Goal: Communication & Community: Share content

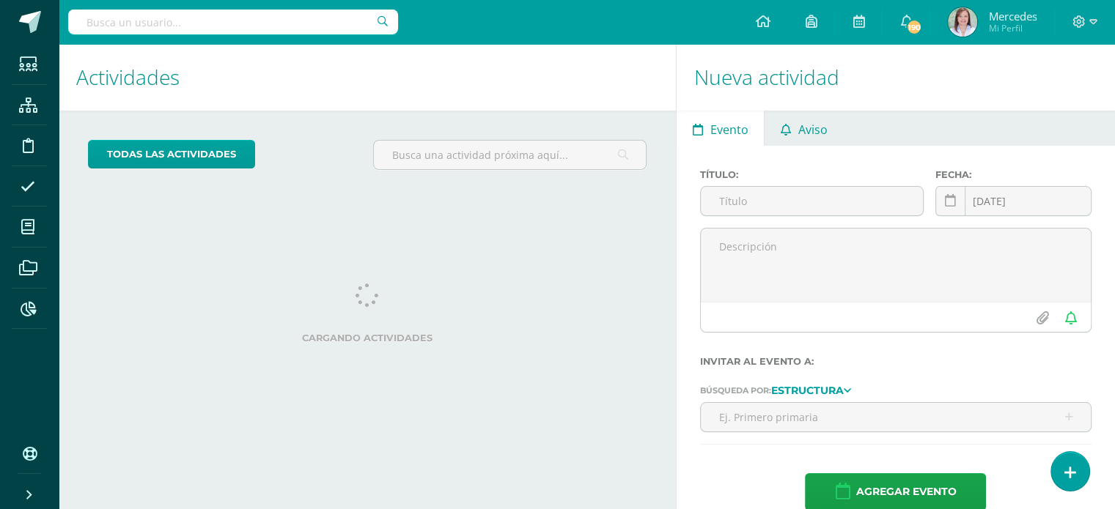
click at [811, 124] on span "Aviso" at bounding box center [812, 129] width 29 height 35
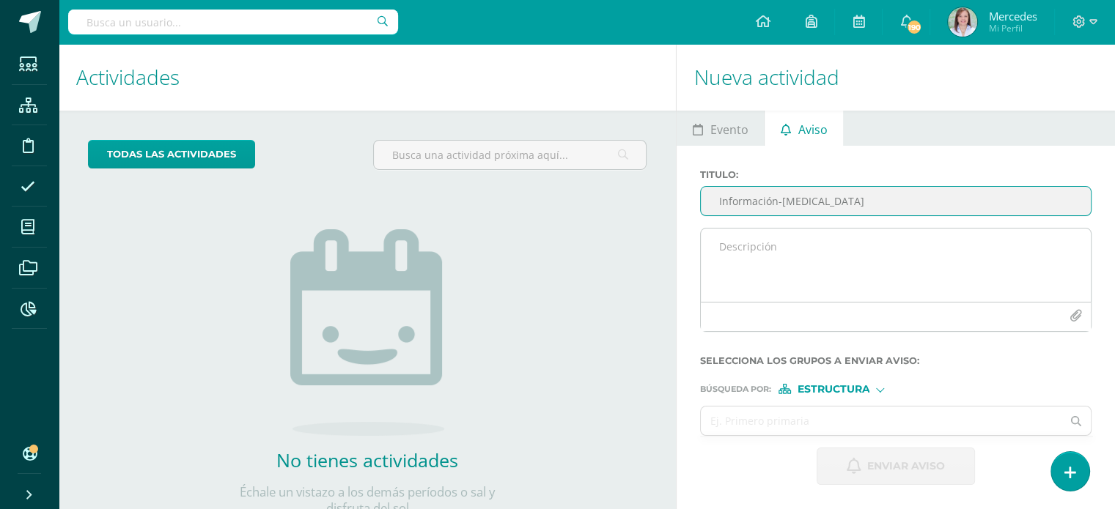
type input "Información-Micoplasma"
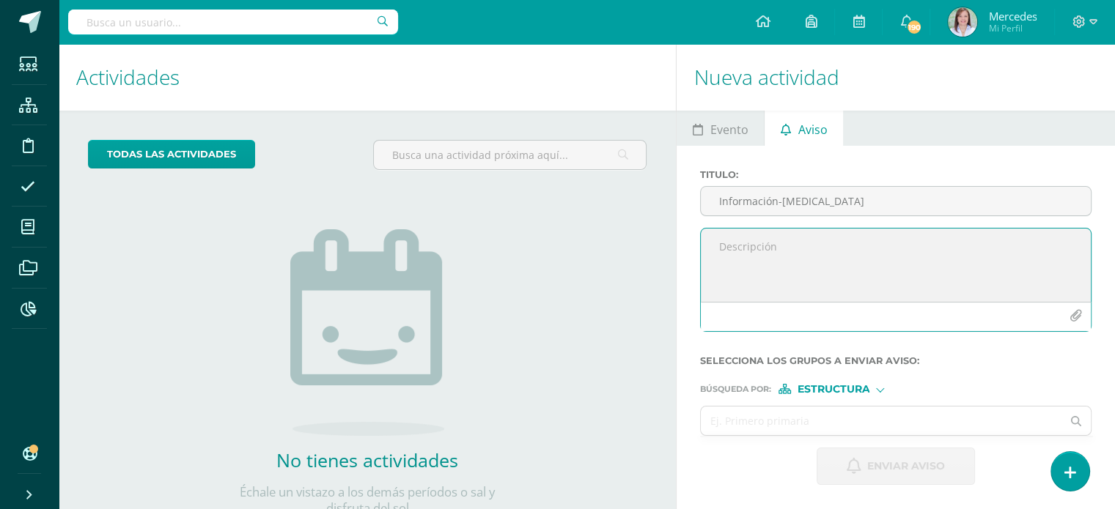
click at [735, 248] on textarea at bounding box center [896, 265] width 390 height 73
click at [1000, 262] on textarea "Buenas tardes. Se comparte información sobre presencia de Micoplasma. Gracias p…" at bounding box center [896, 265] width 390 height 73
drag, startPoint x: 827, startPoint y: 290, endPoint x: 777, endPoint y: 290, distance: 49.8
click at [777, 290] on textarea "Buenas tardes. Se comparte información sobre presencia de Micoplasma en el grad…" at bounding box center [896, 265] width 390 height 73
click at [859, 296] on textarea "Buenas tardes. Se comparte información sobre presencia de Micoplasma en el grad…" at bounding box center [896, 265] width 390 height 73
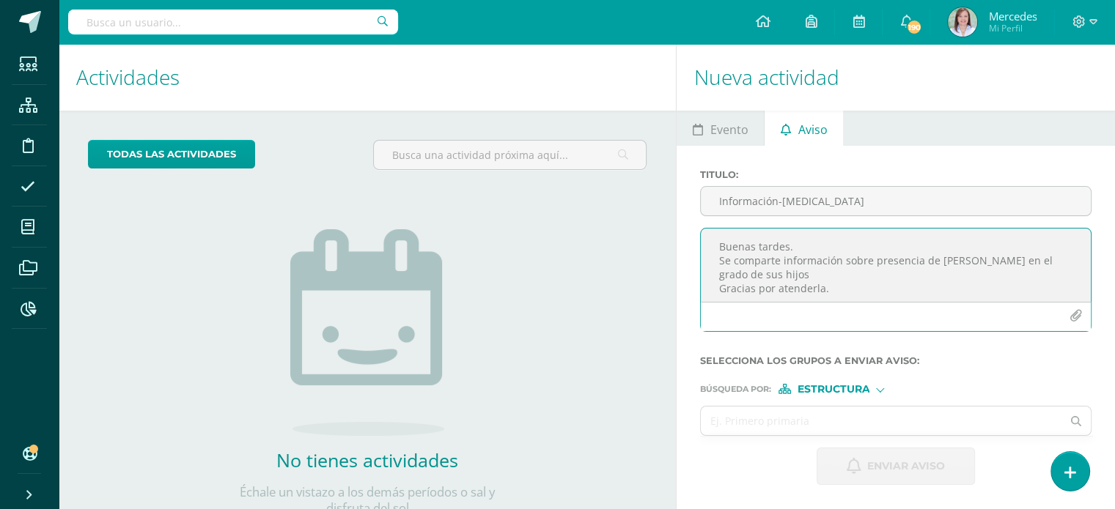
type textarea "Buenas tardes. Se comparte información sobre presencia de Micoplasma en el grad…"
click at [1077, 317] on icon "button" at bounding box center [1075, 316] width 12 height 12
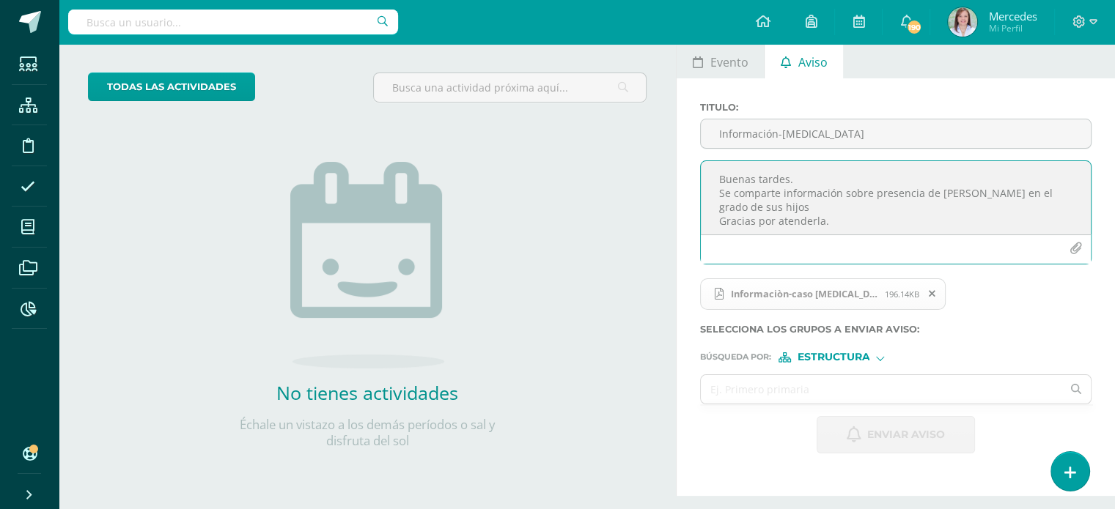
scroll to position [73, 0]
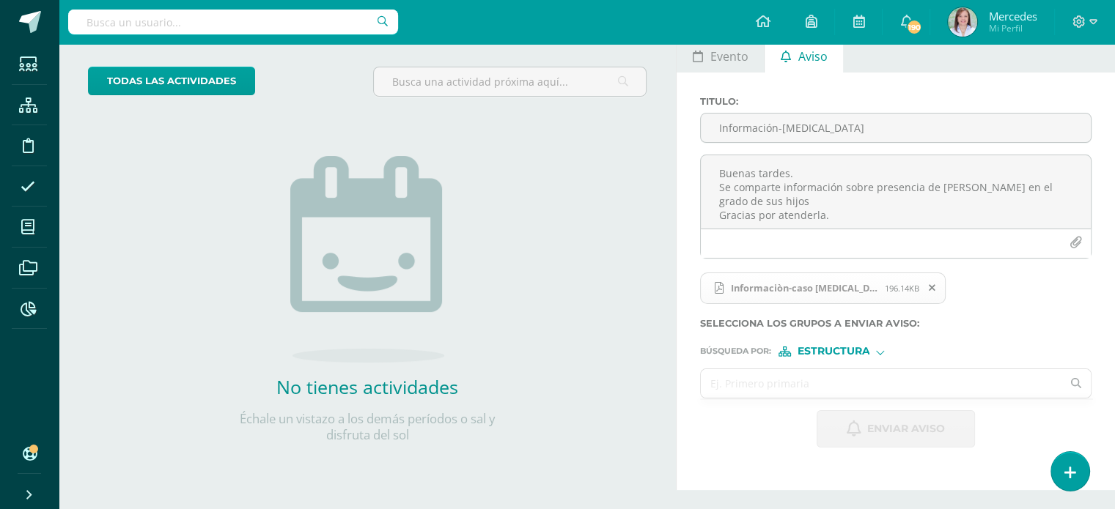
click at [745, 384] on input "text" at bounding box center [881, 383] width 361 height 29
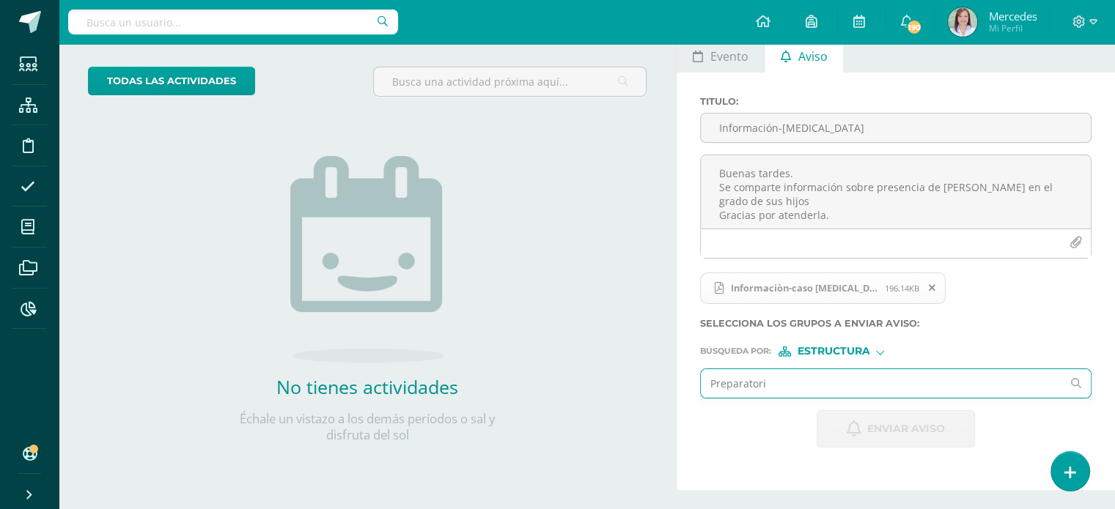
type input "Preparatoria"
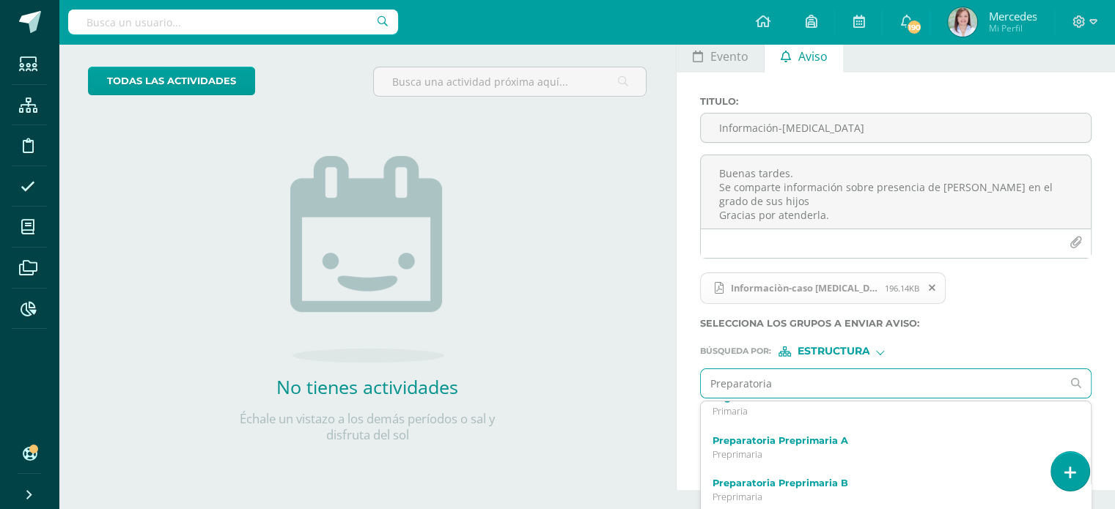
scroll to position [660, 0]
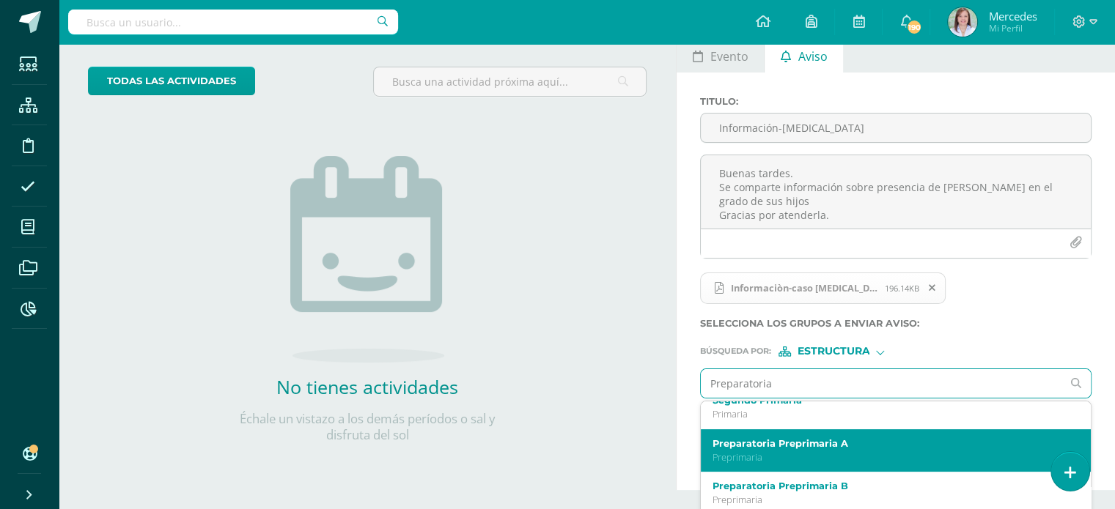
click at [769, 444] on label "Preparatoria Preprimaria A" at bounding box center [887, 443] width 351 height 11
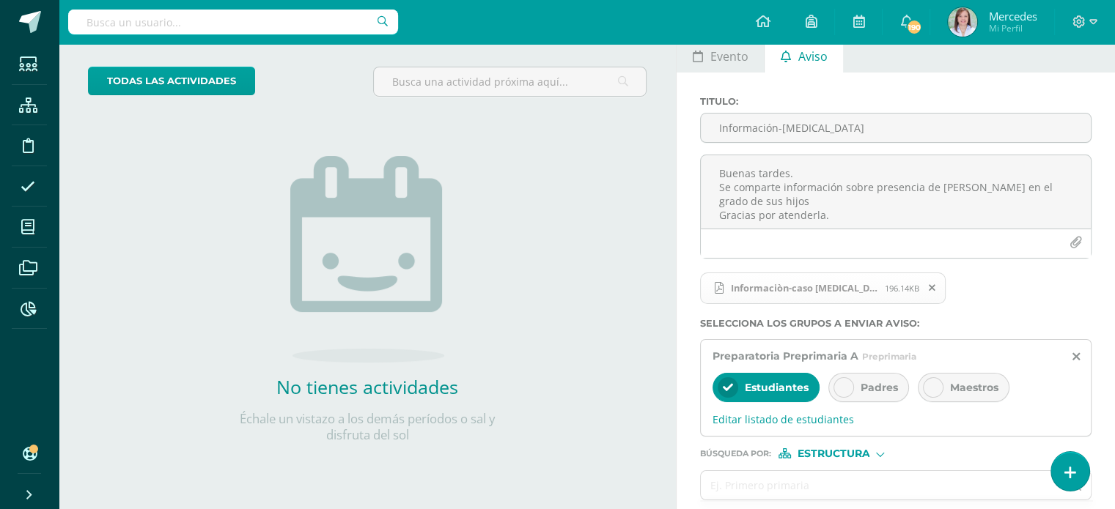
scroll to position [0, 0]
click at [835, 384] on div at bounding box center [843, 387] width 21 height 21
click at [723, 383] on icon at bounding box center [728, 388] width 10 height 10
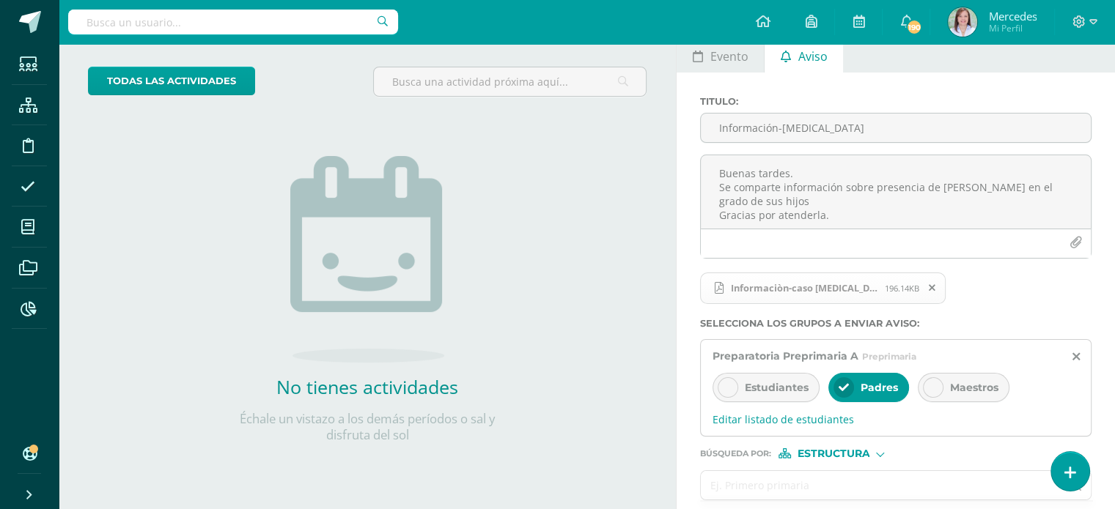
click at [803, 479] on input "text" at bounding box center [881, 485] width 361 height 29
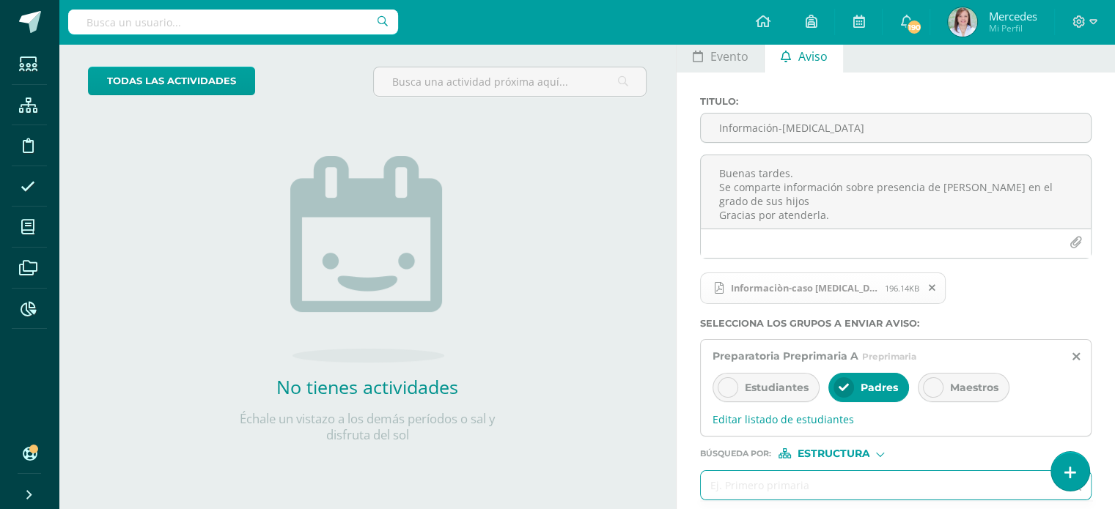
click at [878, 449] on div "Estructura" at bounding box center [833, 454] width 110 height 10
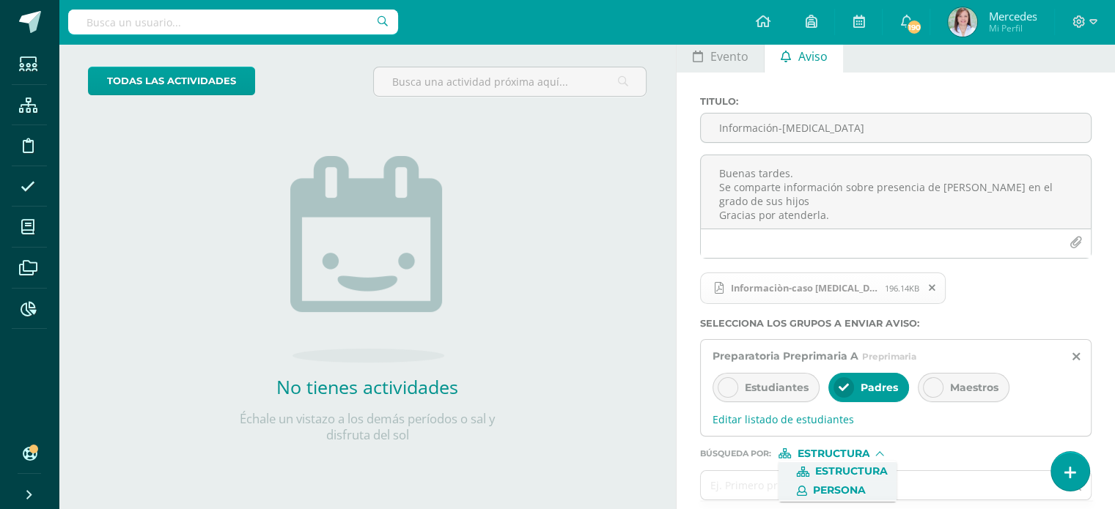
click at [848, 491] on span "Persona" at bounding box center [839, 491] width 53 height 8
click at [752, 486] on input "text" at bounding box center [881, 485] width 361 height 29
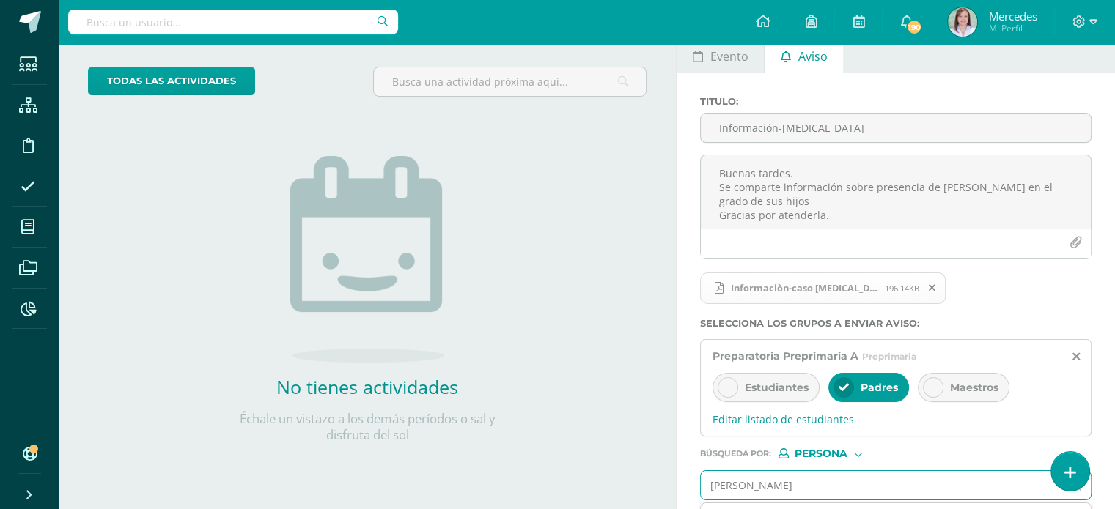
type input "Maria José Garzo"
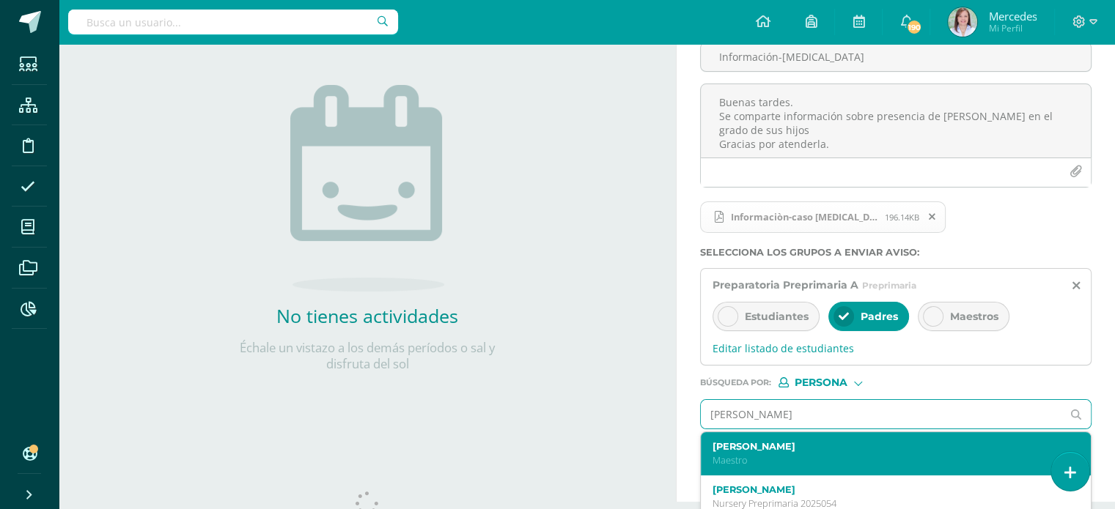
scroll to position [147, 0]
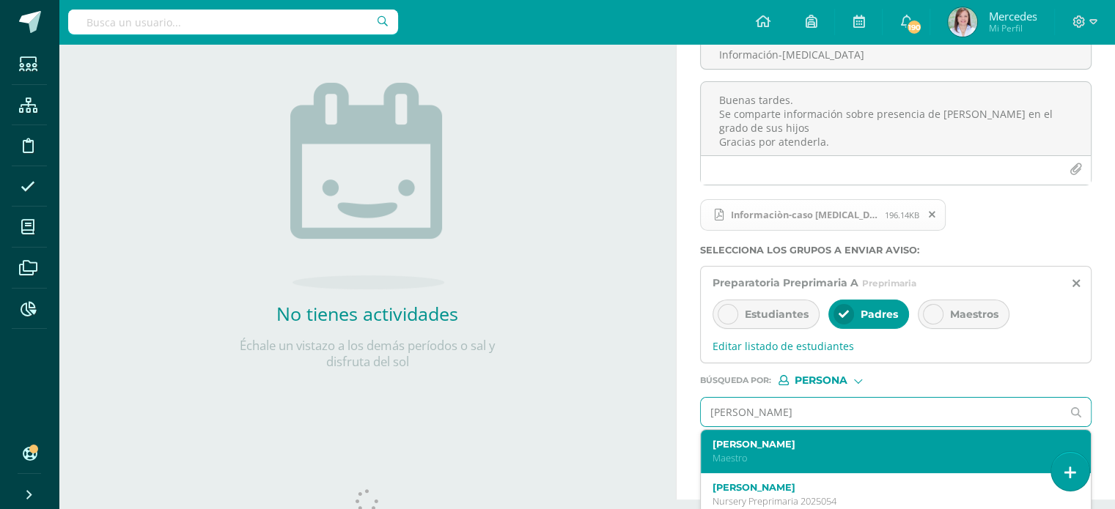
click at [797, 448] on label "María José Garzo Solares" at bounding box center [887, 444] width 351 height 11
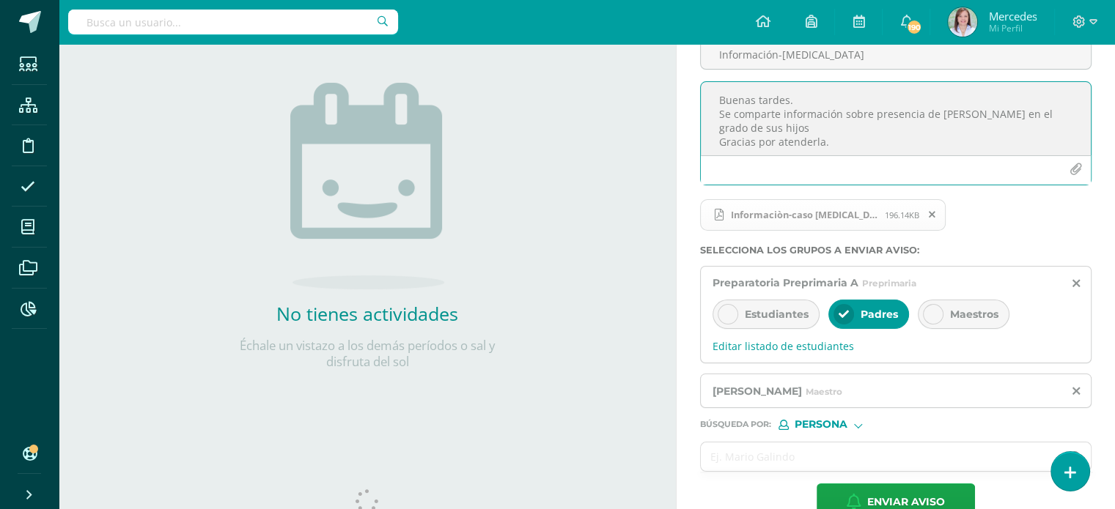
click at [776, 129] on textarea "Buenas tardes. Se comparte información sobre presencia de Micoplasma en el grad…" at bounding box center [896, 118] width 390 height 73
drag, startPoint x: 822, startPoint y: 142, endPoint x: 777, endPoint y: 140, distance: 45.5
click at [777, 140] on textarea "Buenas tardes. Se comparte información sobre presencia de Micoplasma en el grad…" at bounding box center [896, 118] width 390 height 73
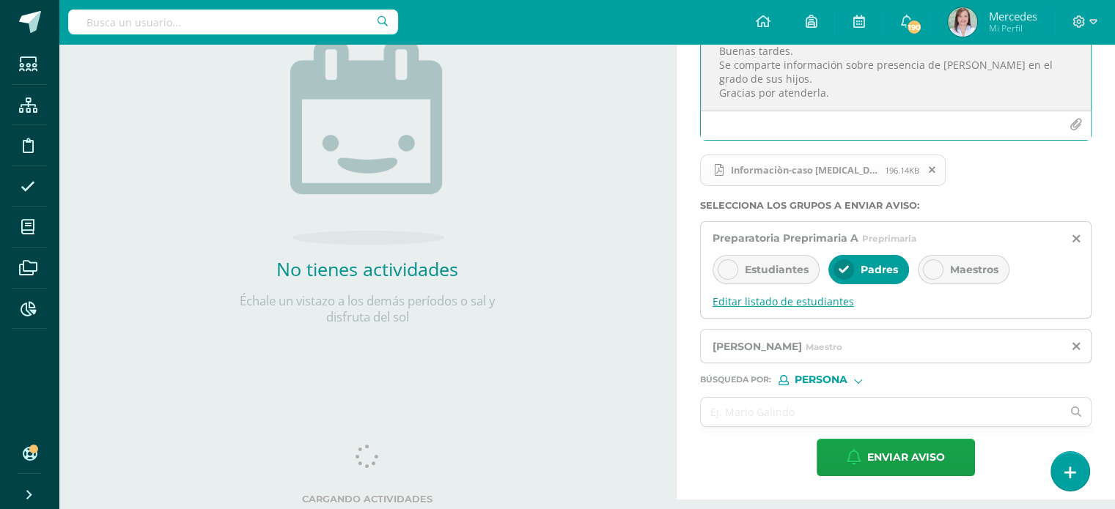
scroll to position [193, 0]
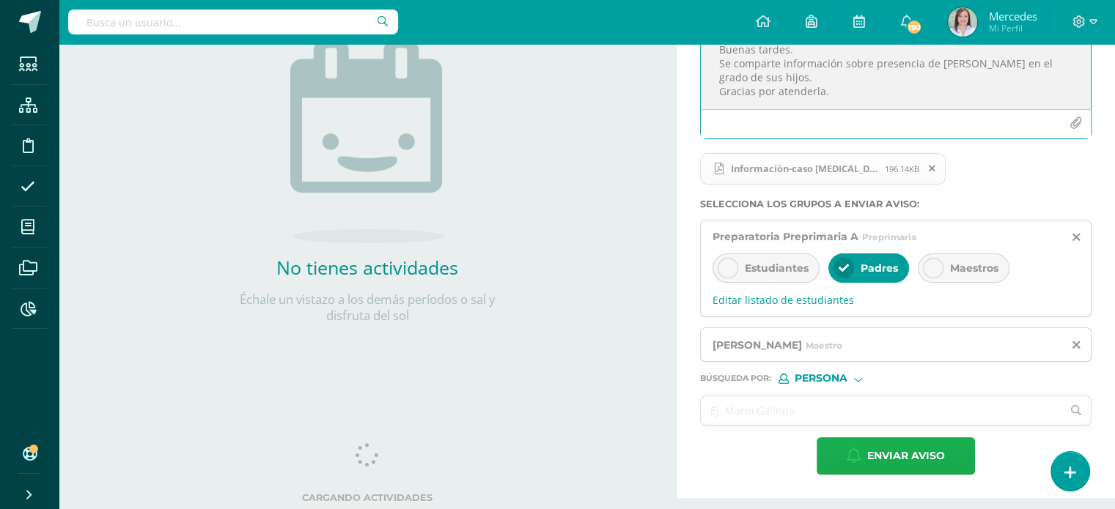
type textarea "Buenas tardes. Se comparte información sobre presencia de Micoplasma en el grad…"
click at [909, 454] on span "Enviar aviso" at bounding box center [906, 456] width 78 height 36
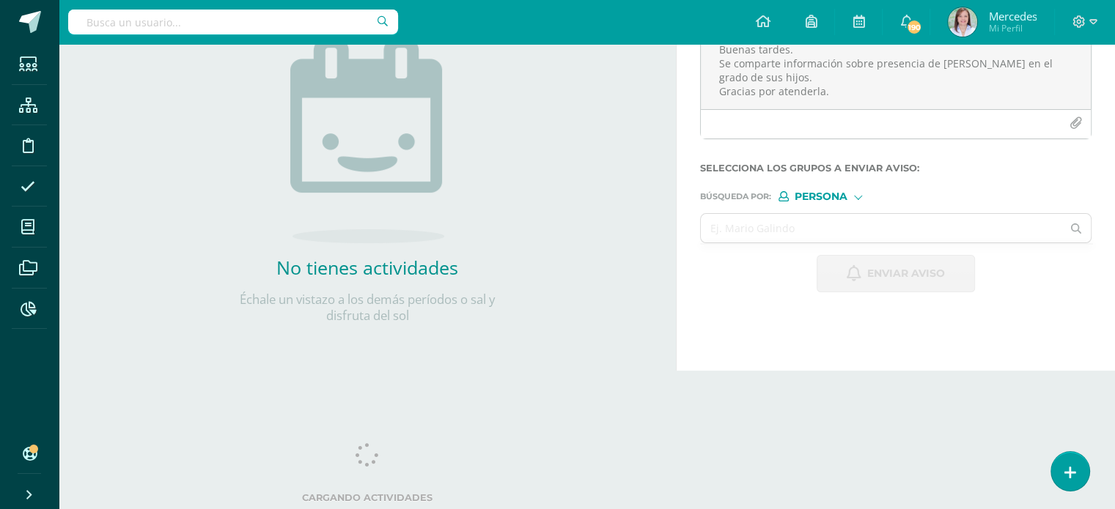
scroll to position [0, 0]
click at [293, 23] on input "text" at bounding box center [233, 22] width 330 height 25
type input "emmy"
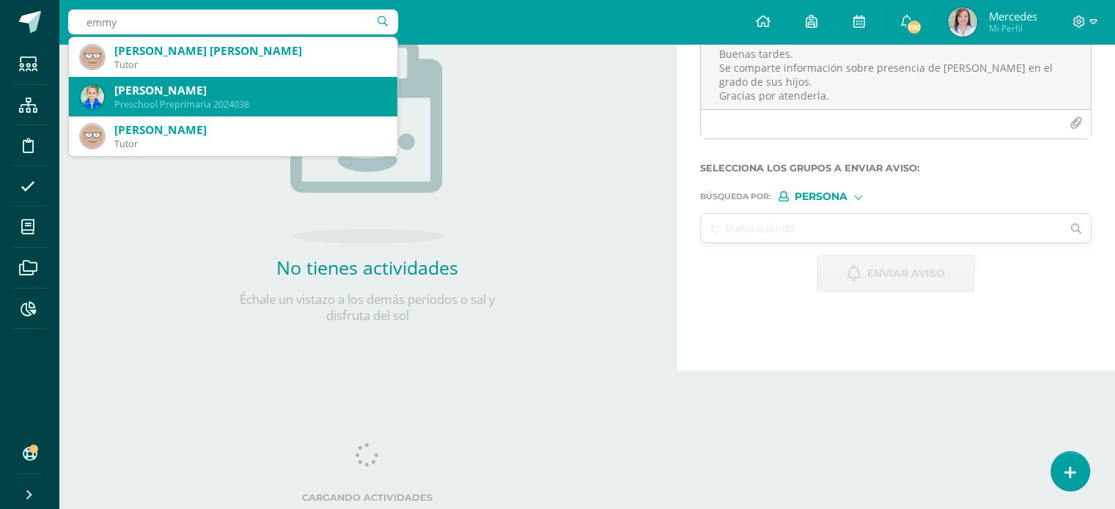
click at [232, 96] on div "Emmy Kamila Roca Cotzajay" at bounding box center [249, 90] width 271 height 15
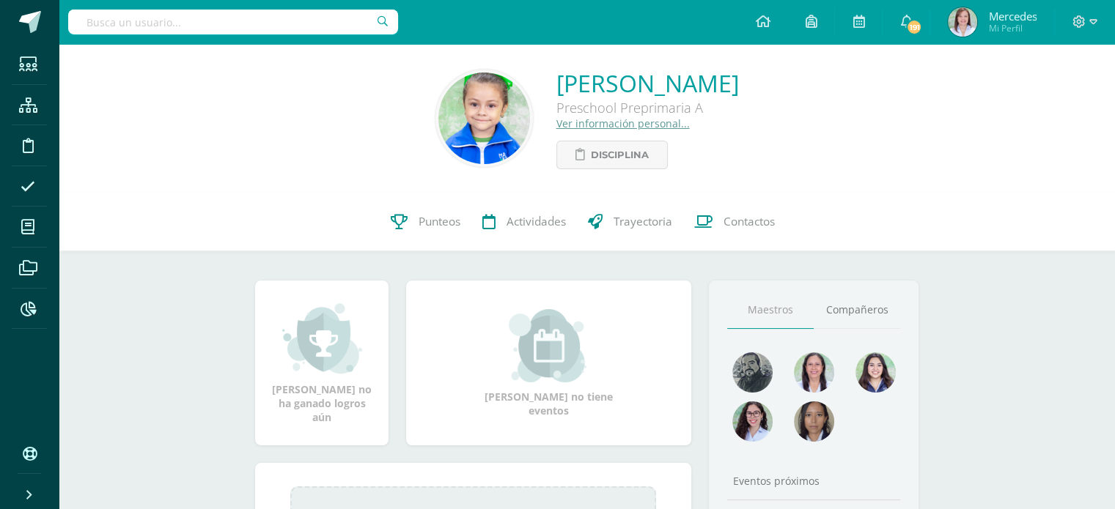
click at [556, 127] on link "Ver información personal..." at bounding box center [622, 124] width 133 height 14
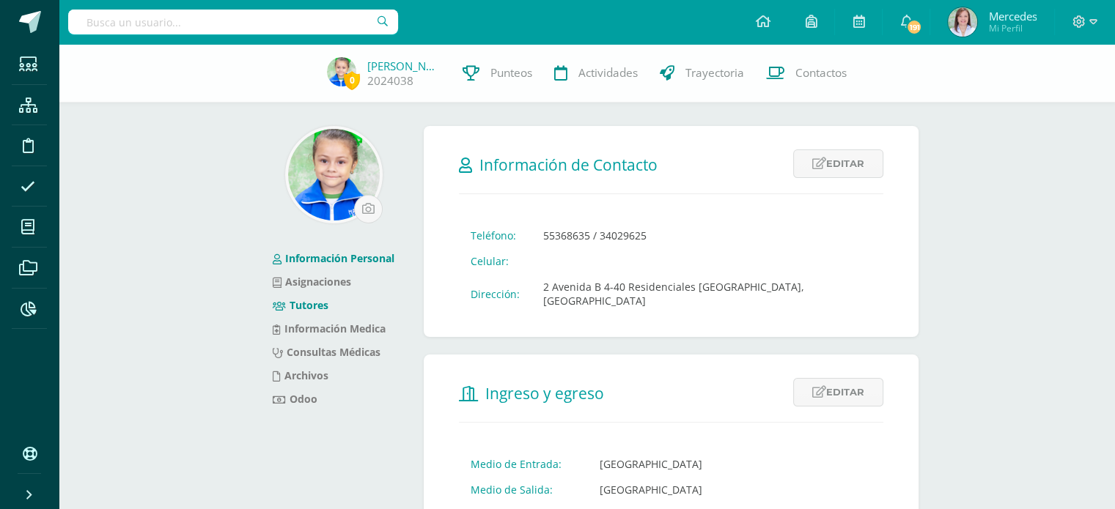
click at [320, 308] on link "Tutores" at bounding box center [301, 305] width 56 height 14
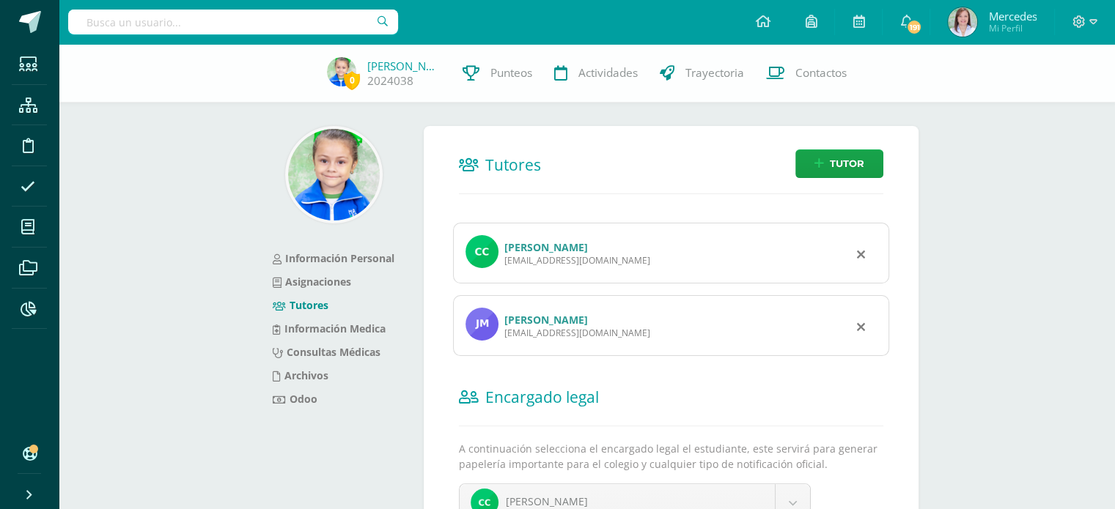
click at [525, 250] on link "Claudia Verónica Cotzajay Pineda" at bounding box center [546, 247] width 84 height 14
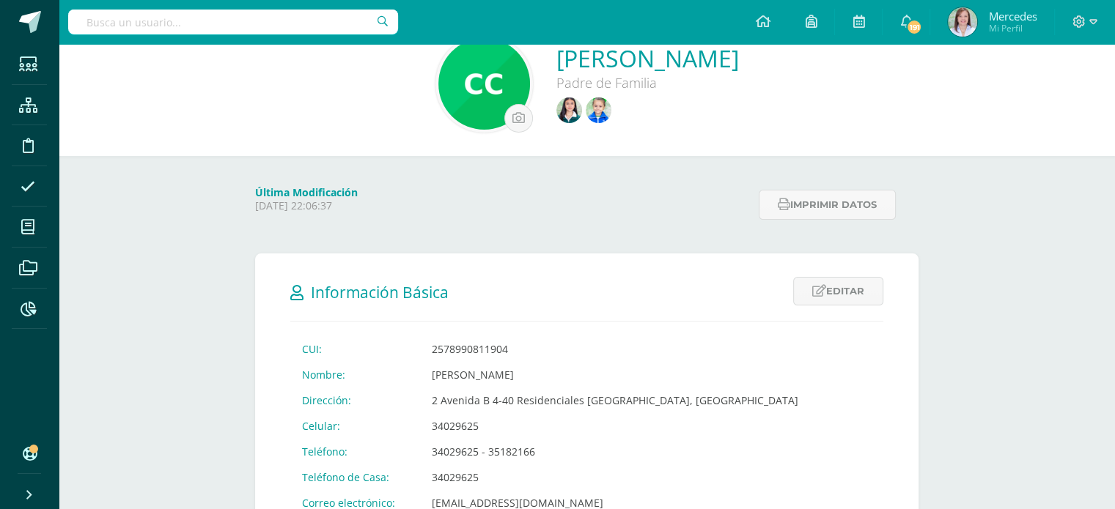
scroll to position [73, 0]
